Goal: Task Accomplishment & Management: Manage account settings

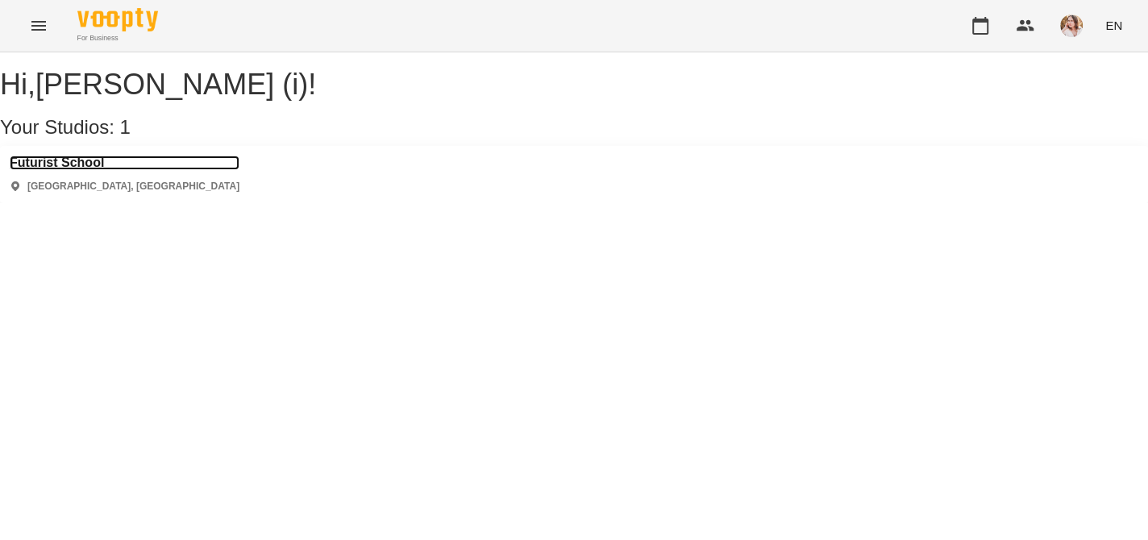
click at [86, 170] on h3 "Futurist School" at bounding box center [125, 163] width 230 height 15
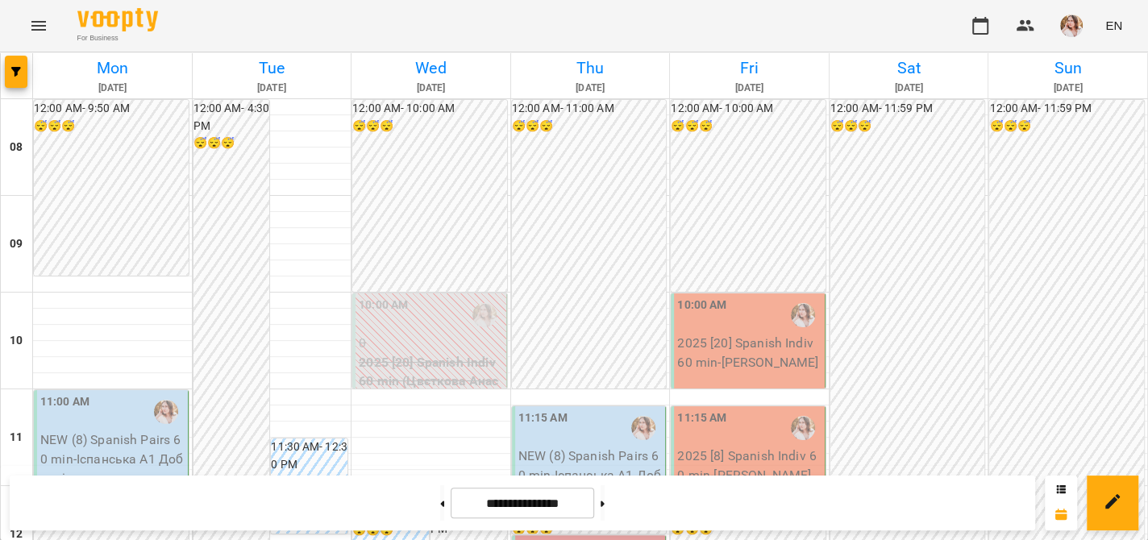
scroll to position [887, 0]
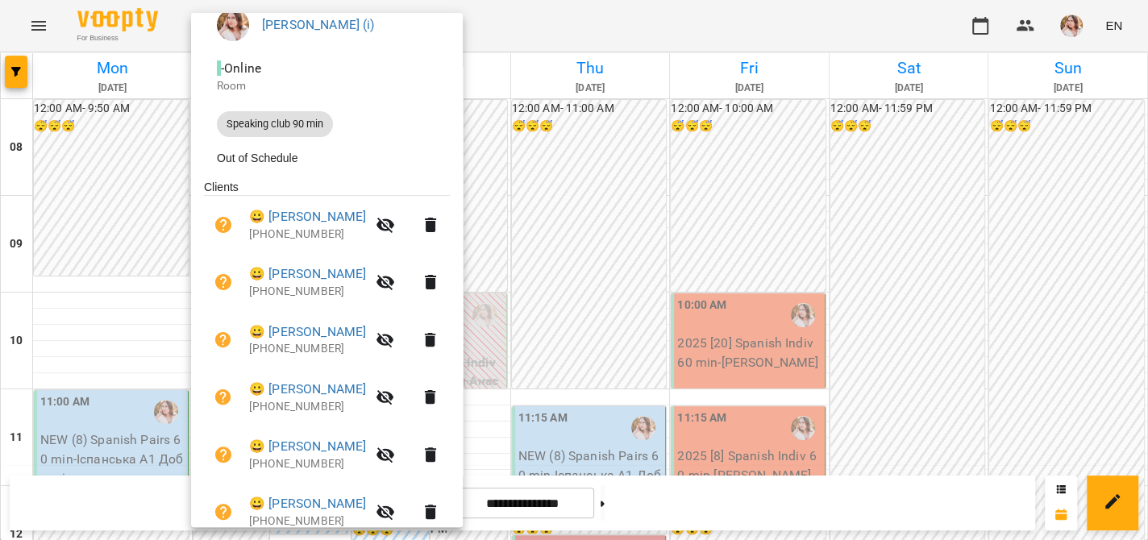
scroll to position [195, 0]
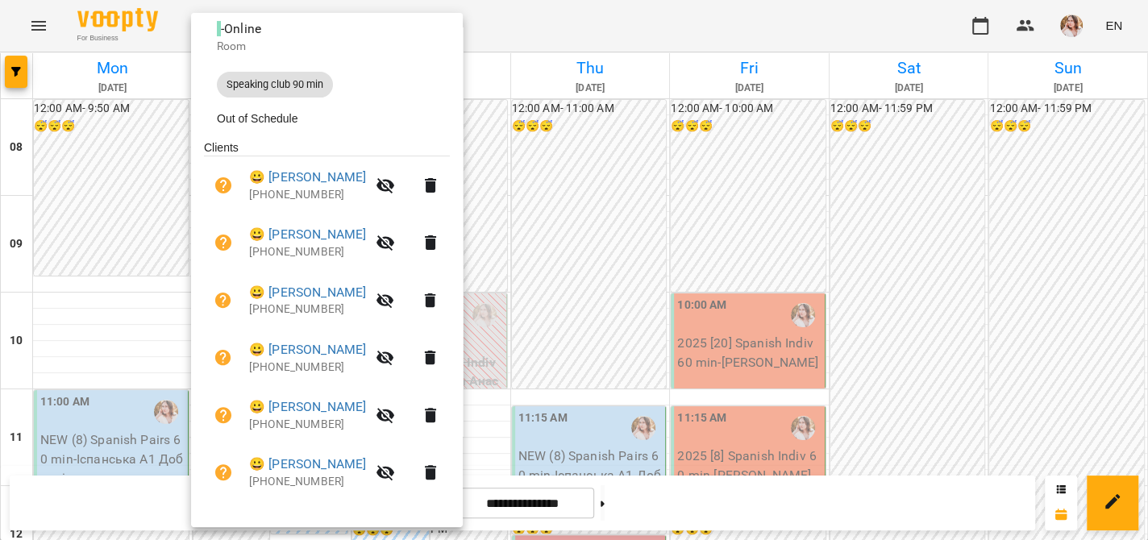
drag, startPoint x: 659, startPoint y: 33, endPoint x: 562, endPoint y: 254, distance: 241.2
click at [659, 33] on div at bounding box center [574, 270] width 1148 height 540
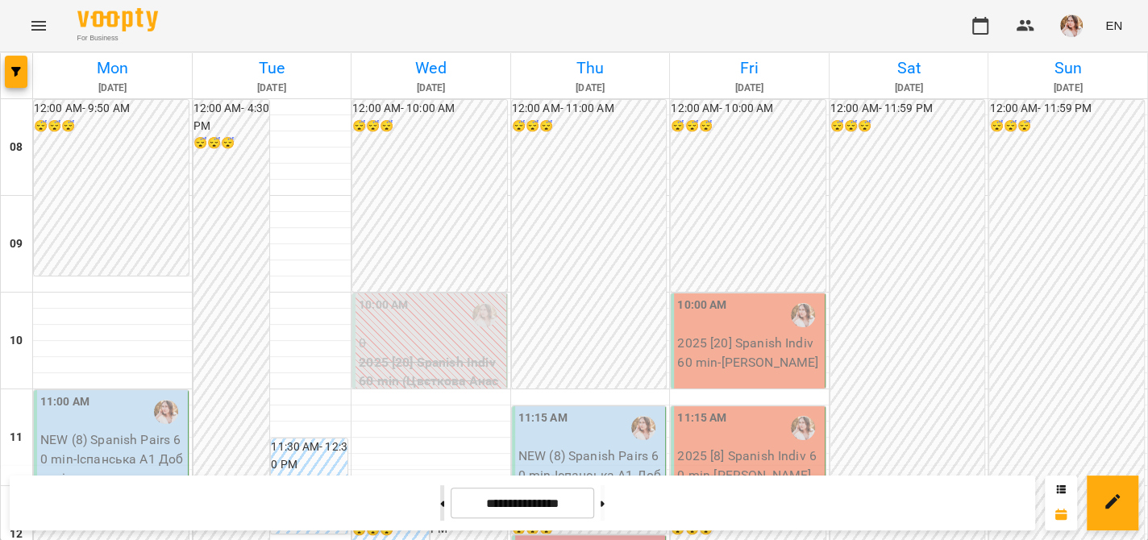
click at [440, 506] on icon at bounding box center [442, 504] width 4 height 6
type input "**********"
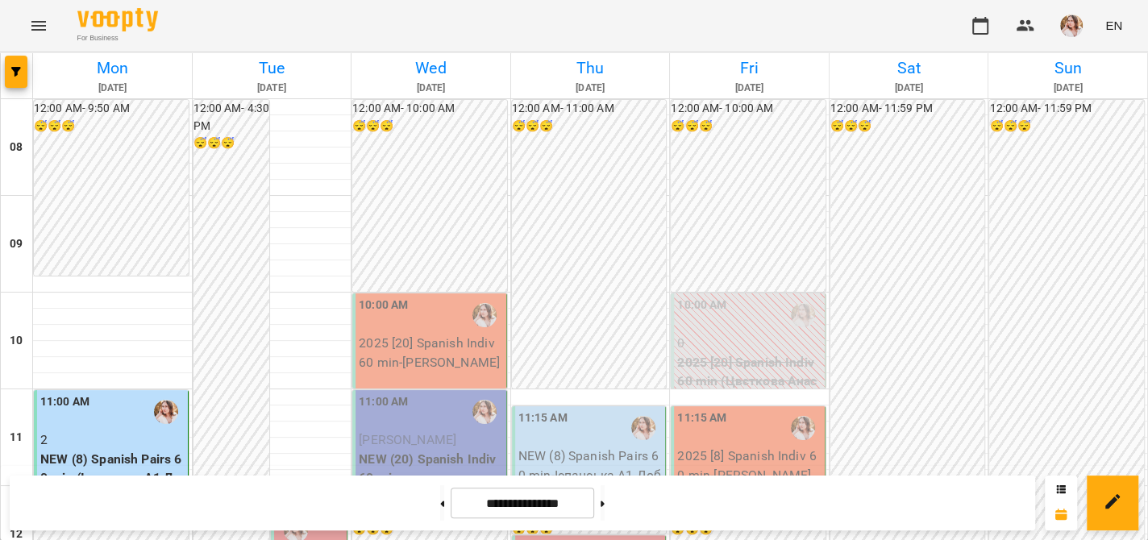
scroll to position [161, 0]
click at [313, 490] on div "12:00 PM" at bounding box center [310, 519] width 66 height 59
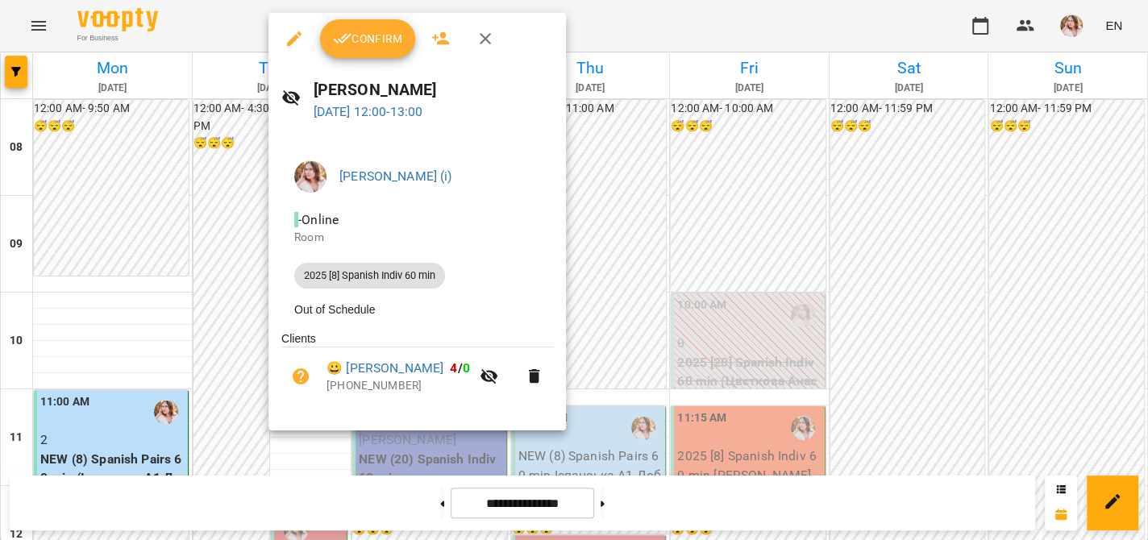
click at [396, 31] on span "Confirm" at bounding box center [367, 38] width 69 height 19
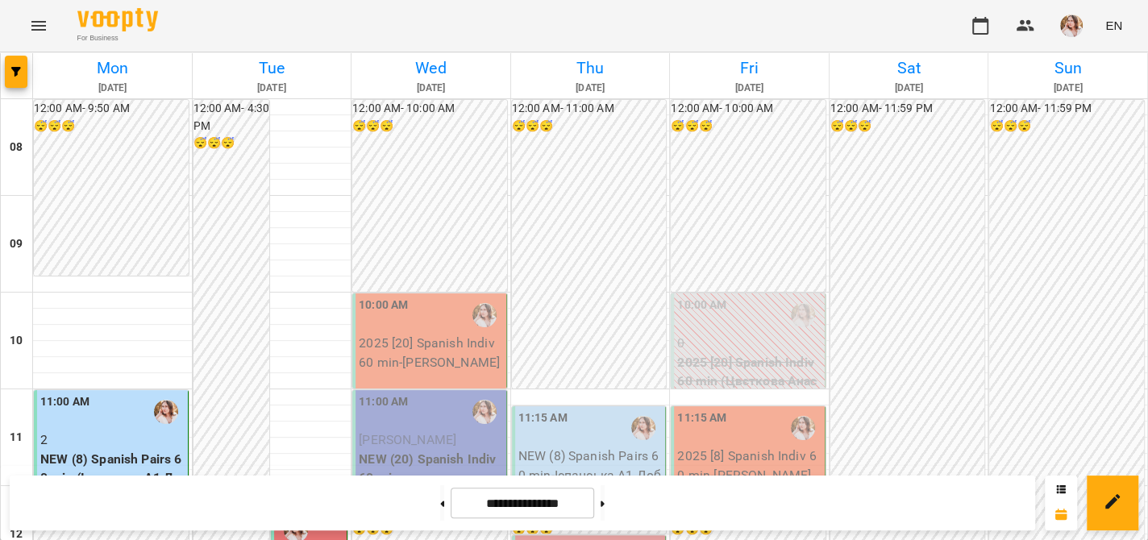
scroll to position [887, 0]
